Goal: Task Accomplishment & Management: Use online tool/utility

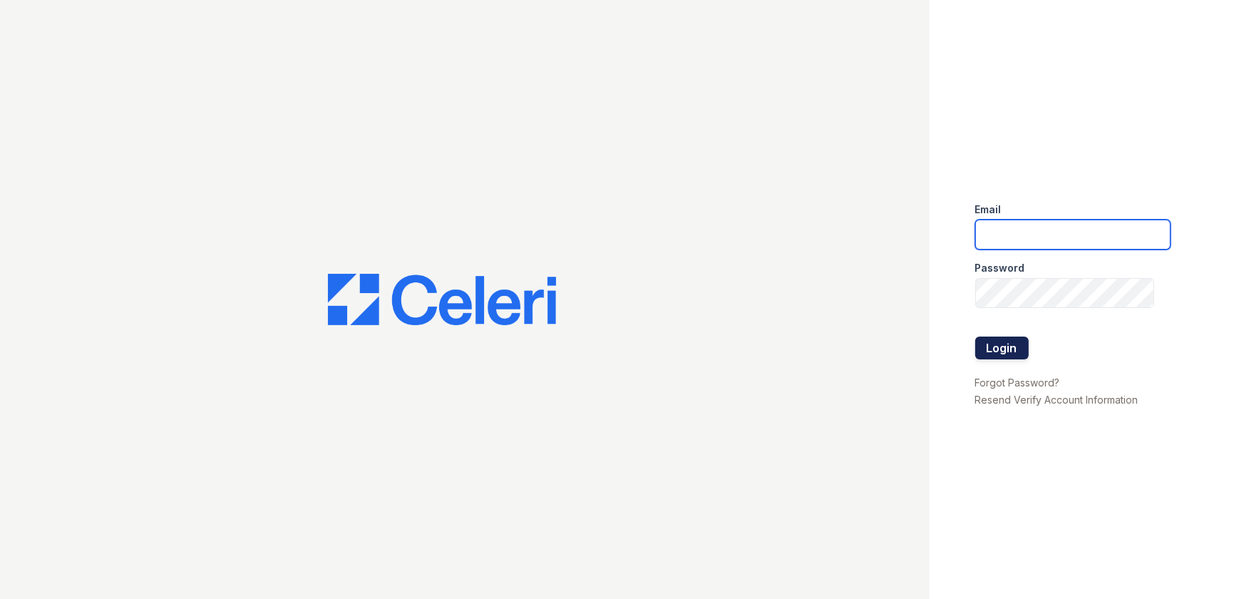
type input "[EMAIL_ADDRESS][DOMAIN_NAME]"
click at [983, 341] on button "Login" at bounding box center [1001, 347] width 53 height 23
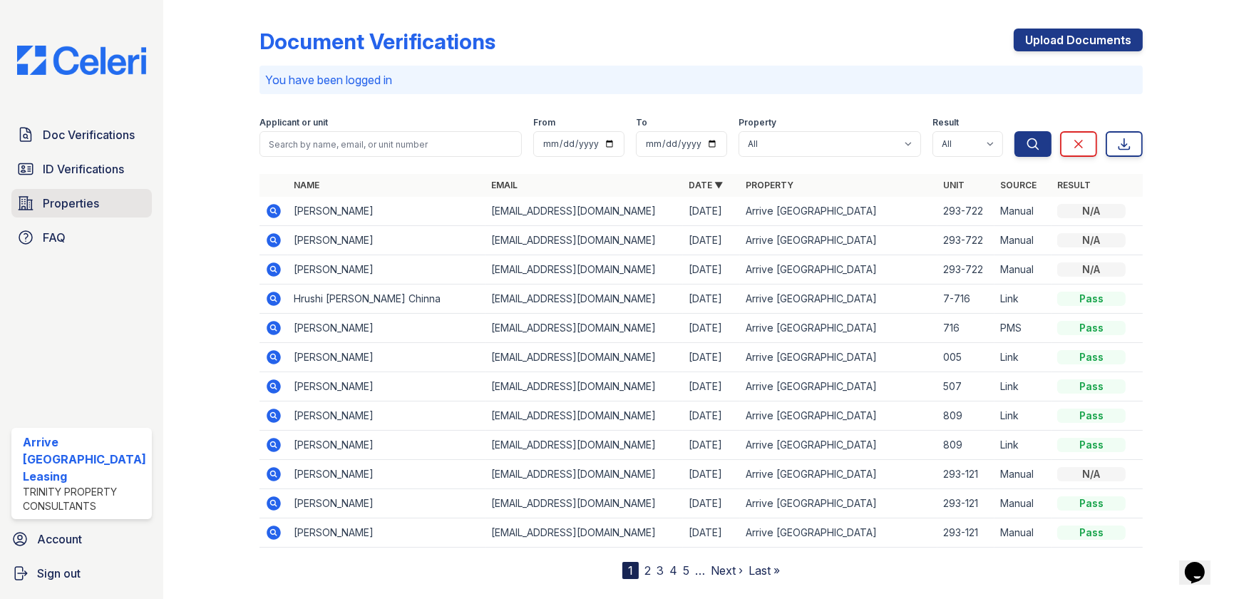
click at [66, 207] on span "Properties" at bounding box center [71, 203] width 56 height 17
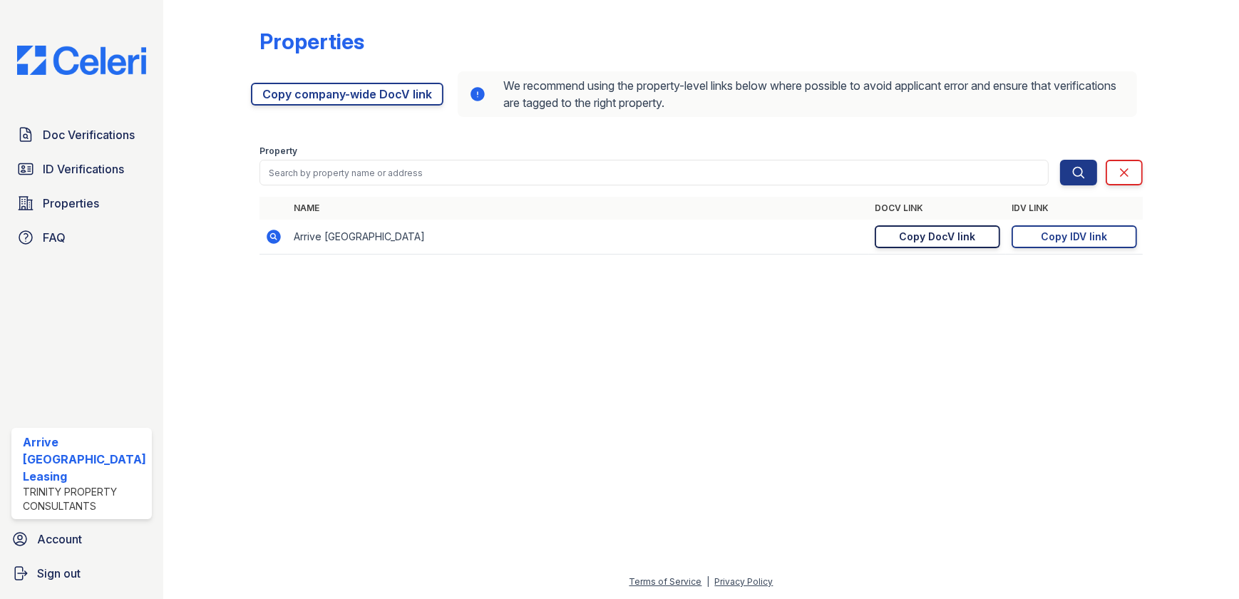
click at [898, 244] on link "Copy DocV link Copy link" at bounding box center [937, 236] width 125 height 23
drag, startPoint x: 1031, startPoint y: 240, endPoint x: 1019, endPoint y: 249, distance: 14.3
click at [1031, 240] on link "Copy IDV link Copy link" at bounding box center [1073, 236] width 125 height 23
click at [120, 124] on link "Doc Verifications" at bounding box center [81, 134] width 140 height 29
